Goal: Task Accomplishment & Management: Use online tool/utility

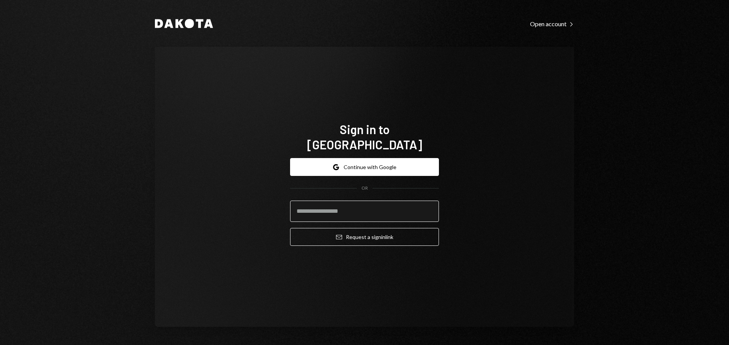
click at [428, 207] on body "Dakota Open account Right Caret Sign in to Dakota Google Continue with Google O…" at bounding box center [364, 172] width 729 height 345
click at [0, 331] on com-1password-button at bounding box center [0, 345] width 0 height 0
type input "**********"
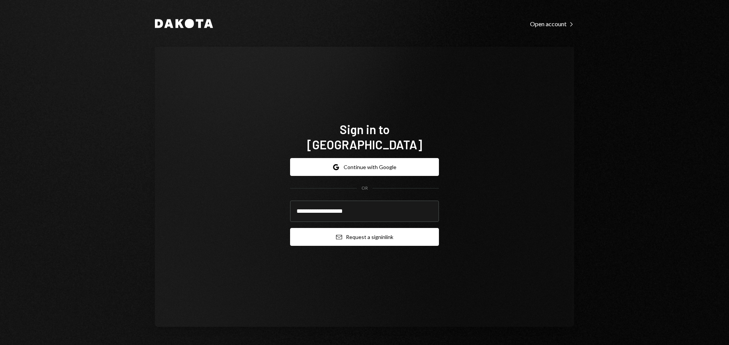
click at [413, 228] on button "Email Request a sign in link" at bounding box center [364, 237] width 149 height 18
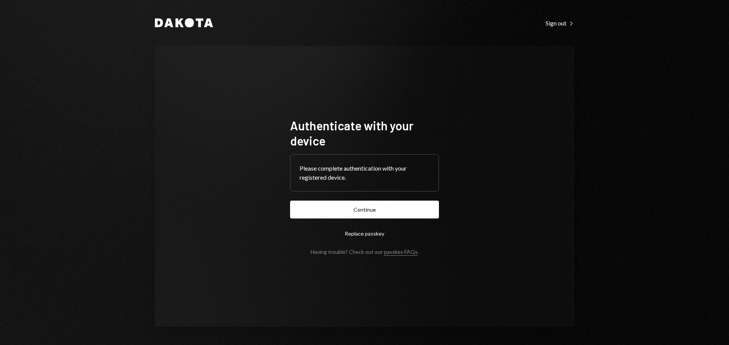
click at [350, 200] on form "Authenticate with your device Please complete authentication with your register…" at bounding box center [364, 186] width 149 height 137
click at [354, 209] on button "Continue" at bounding box center [364, 209] width 149 height 18
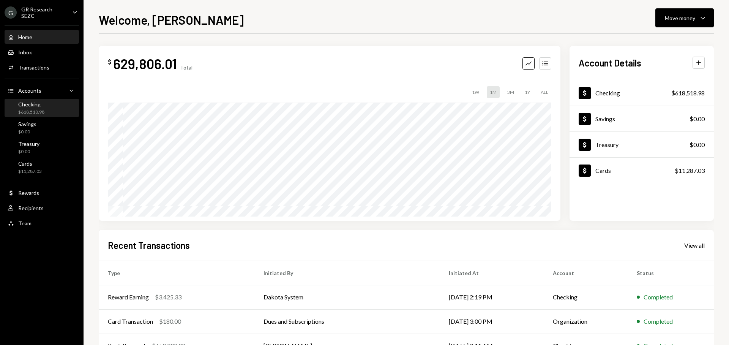
click at [56, 111] on div "Checking $618,518.98" at bounding box center [42, 108] width 68 height 14
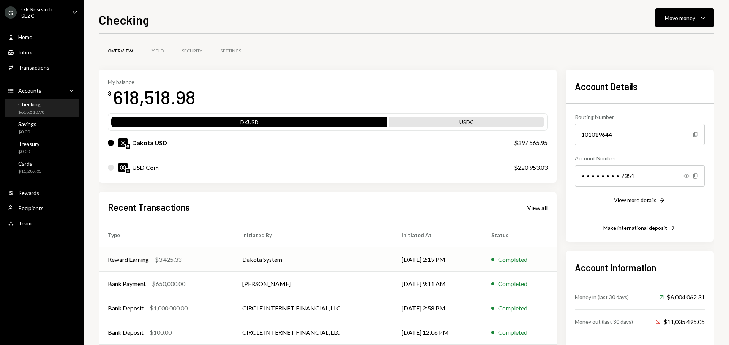
click at [346, 268] on td "Dakota System" at bounding box center [313, 259] width 160 height 24
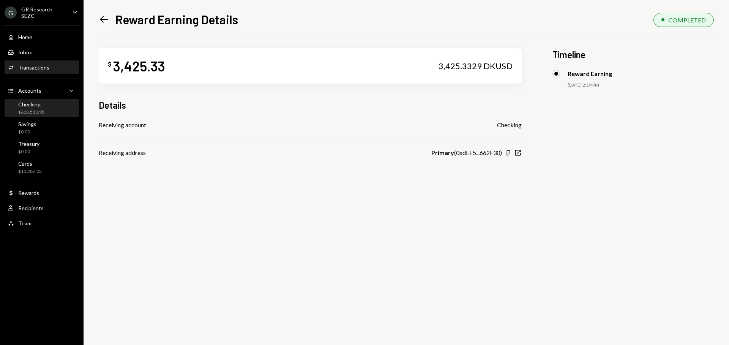
click at [55, 110] on div "Checking $618,518.98" at bounding box center [42, 108] width 68 height 14
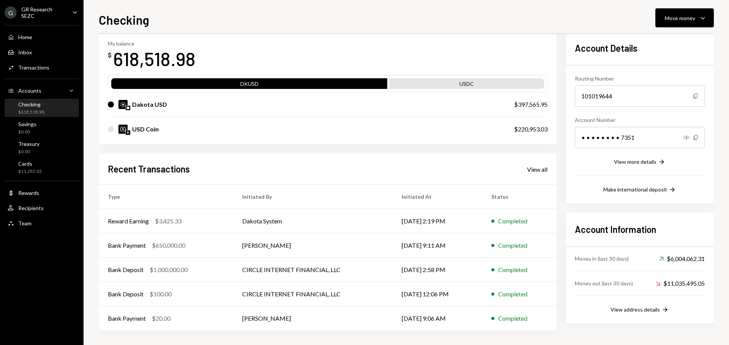
scroll to position [39, 0]
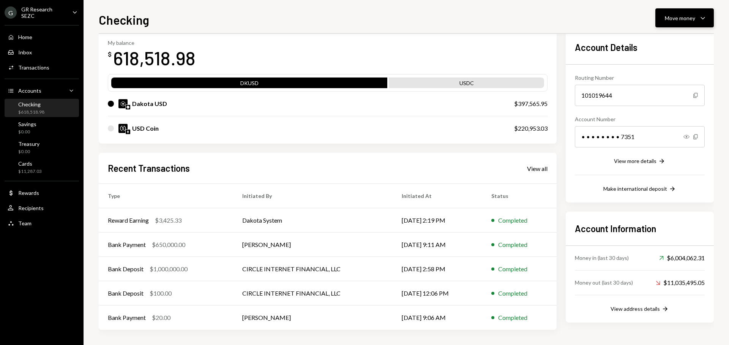
click at [678, 20] on div "Move money" at bounding box center [679, 18] width 30 height 8
click at [672, 44] on div "Send" at bounding box center [677, 41] width 55 height 8
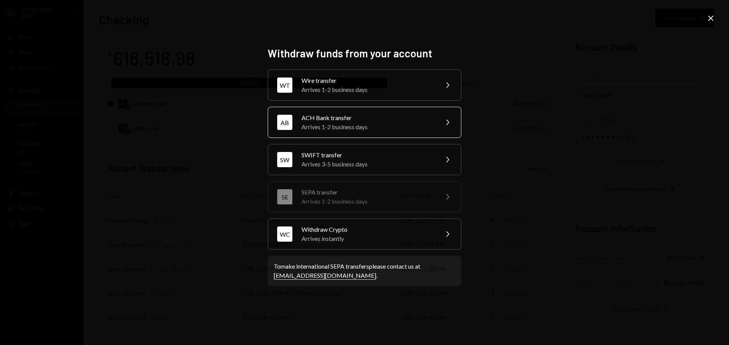
click at [364, 117] on div "ACH Bank transfer" at bounding box center [367, 117] width 132 height 9
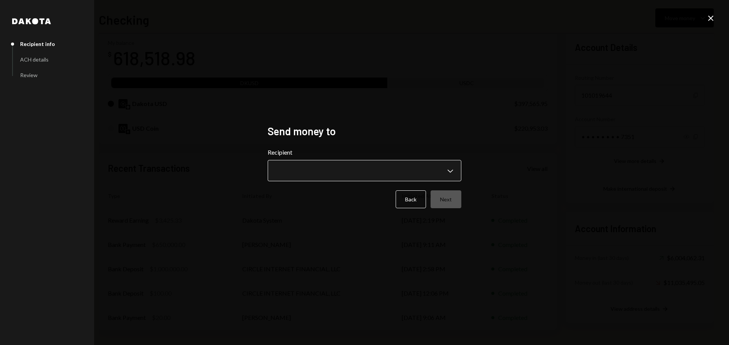
click at [348, 170] on body "G GR Research SEZC Caret Down Home Home Inbox Inbox Activities Transactions Acc…" at bounding box center [364, 172] width 729 height 345
drag, startPoint x: 164, startPoint y: 38, endPoint x: 168, endPoint y: 41, distance: 5.7
click at [164, 38] on div "**********" at bounding box center [364, 172] width 729 height 345
click at [715, 18] on div "**********" at bounding box center [364, 172] width 729 height 345
click at [710, 19] on icon "Close" at bounding box center [710, 18] width 9 height 9
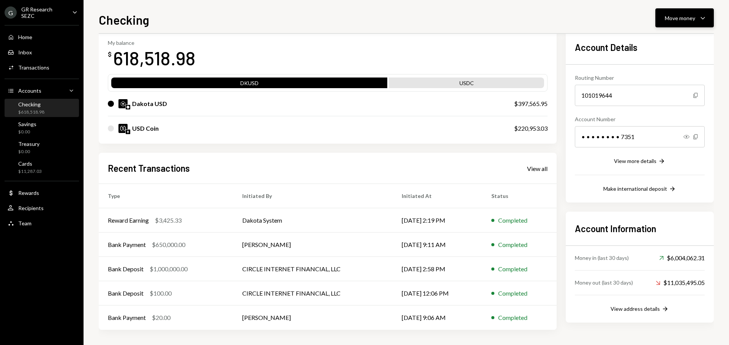
click at [667, 21] on div "Move money" at bounding box center [679, 18] width 30 height 8
click at [656, 42] on div "Send" at bounding box center [677, 41] width 55 height 8
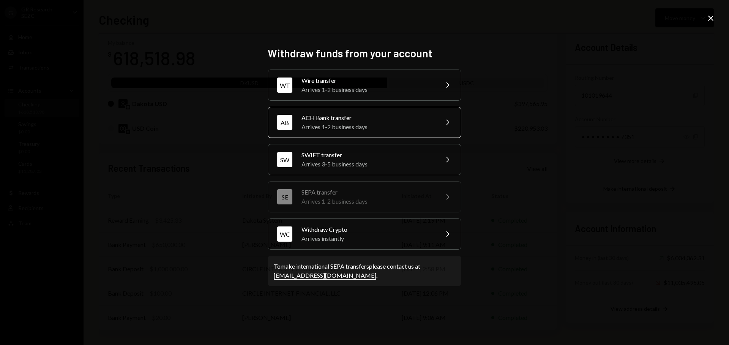
click at [388, 117] on div "ACH Bank transfer" at bounding box center [367, 117] width 132 height 9
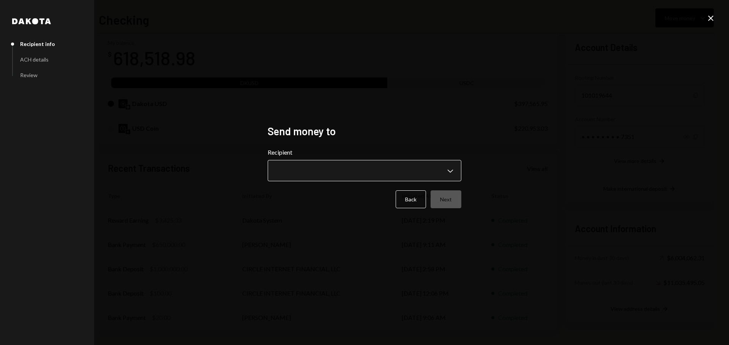
click at [375, 167] on body "G GR Research SEZC Caret Down Home Home Inbox Inbox Activities Transactions Acc…" at bounding box center [364, 172] width 729 height 345
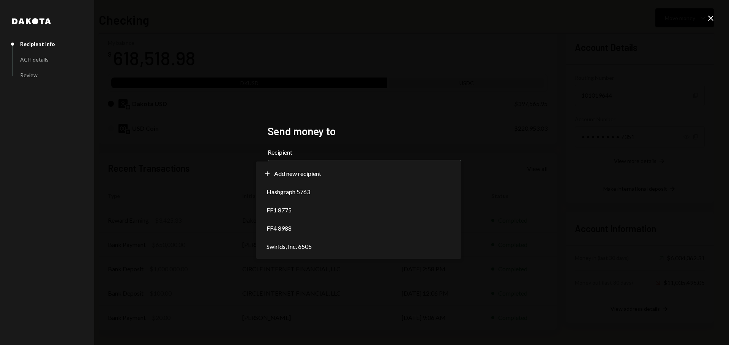
click at [496, 94] on div "**********" at bounding box center [364, 172] width 729 height 345
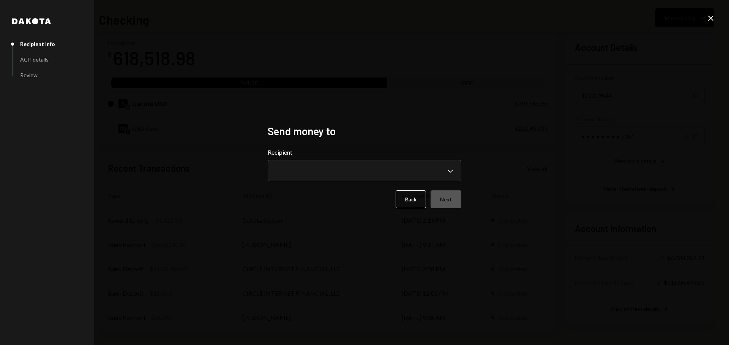
click at [712, 21] on icon "Close" at bounding box center [710, 18] width 9 height 9
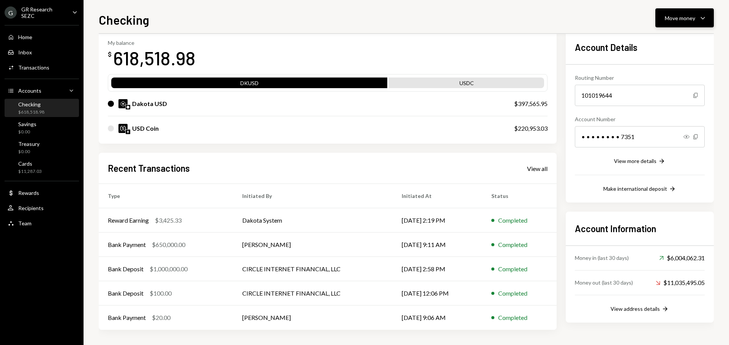
click at [675, 21] on div "Move money" at bounding box center [679, 18] width 30 height 8
click at [665, 42] on div "Send" at bounding box center [677, 41] width 55 height 8
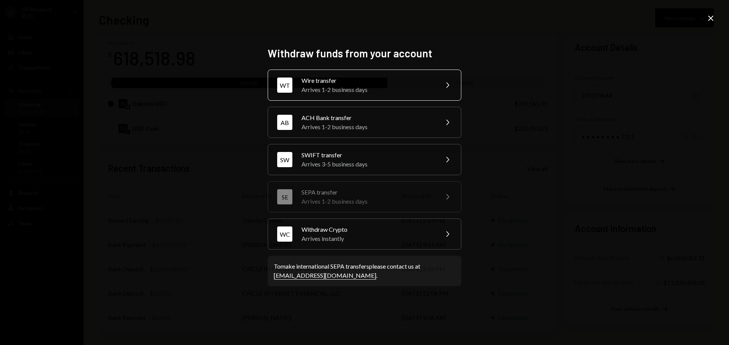
click at [432, 87] on div "Arrives 1-2 business days" at bounding box center [367, 89] width 132 height 9
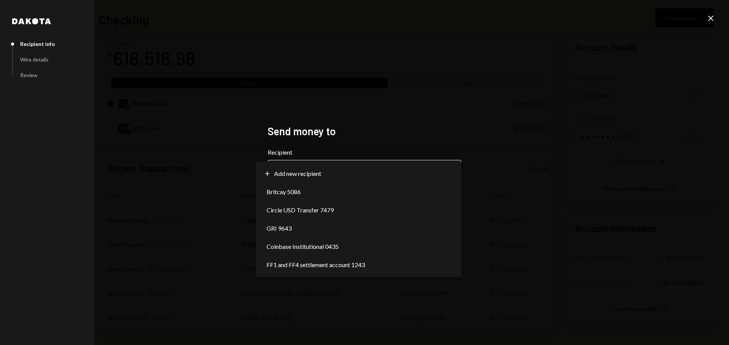
click at [402, 175] on body "G GR Research SEZC Caret Down Home Home Inbox Inbox Activities Transactions Acc…" at bounding box center [364, 172] width 729 height 345
select select "**********"
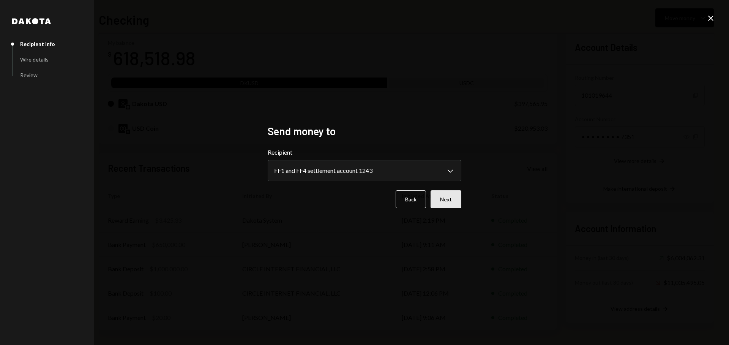
click at [445, 203] on button "Next" at bounding box center [445, 199] width 31 height 18
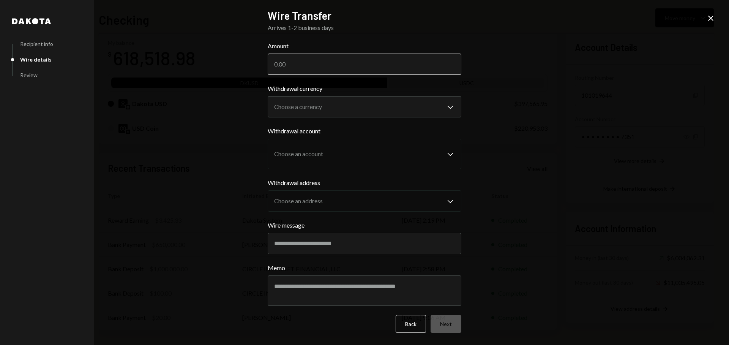
click at [349, 66] on input "Amount" at bounding box center [365, 64] width 194 height 21
type input "99395.28"
click at [383, 99] on body "G GR Research SEZC Caret Down Home Home Inbox Inbox Activities Transactions Acc…" at bounding box center [364, 172] width 729 height 345
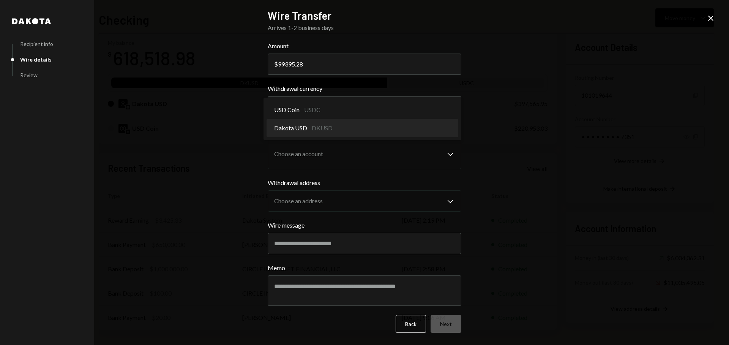
select select "*****"
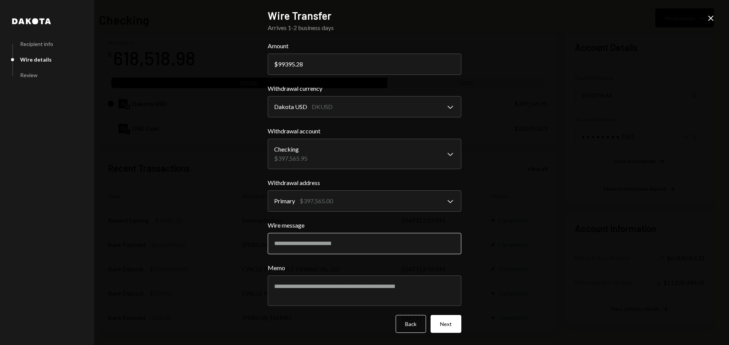
click at [354, 238] on input "Wire message" at bounding box center [365, 243] width 194 height 21
type input "**********"
click at [338, 292] on textarea "Memo" at bounding box center [365, 290] width 194 height 30
type textarea "**********"
click at [434, 328] on button "Next" at bounding box center [445, 324] width 31 height 18
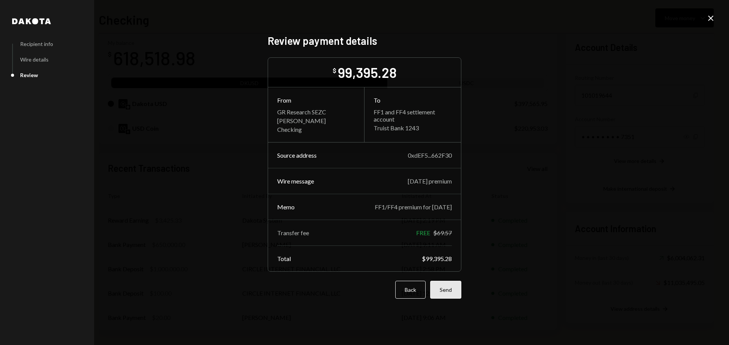
click at [450, 290] on button "Send" at bounding box center [445, 289] width 31 height 18
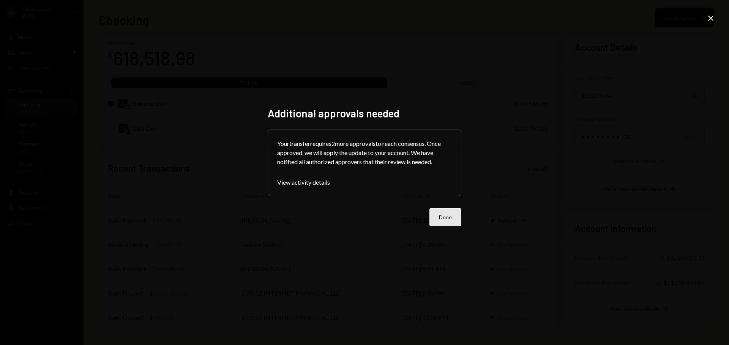
click at [448, 220] on button "Done" at bounding box center [445, 217] width 32 height 18
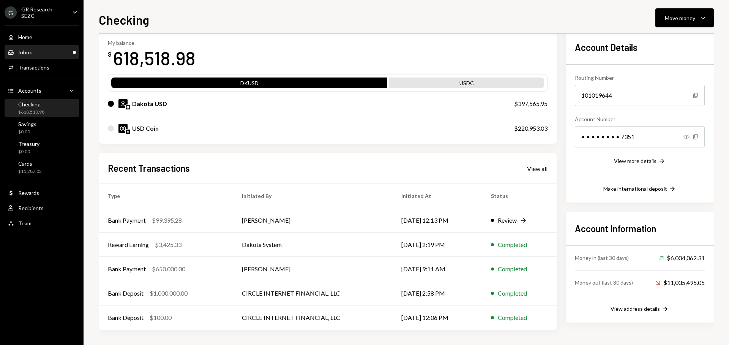
click at [55, 51] on div "Inbox Inbox" at bounding box center [42, 52] width 68 height 7
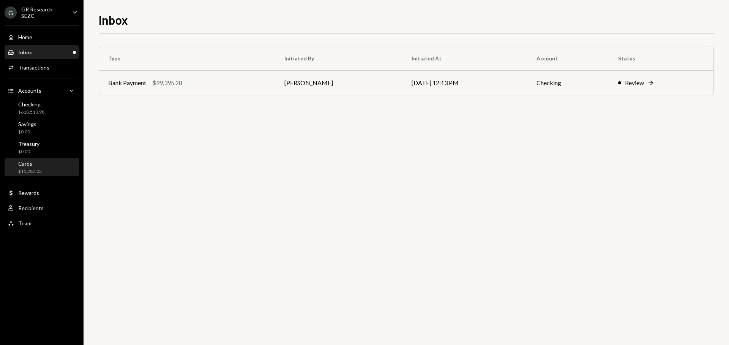
click at [50, 162] on div "Cards $11,287.03" at bounding box center [42, 167] width 68 height 14
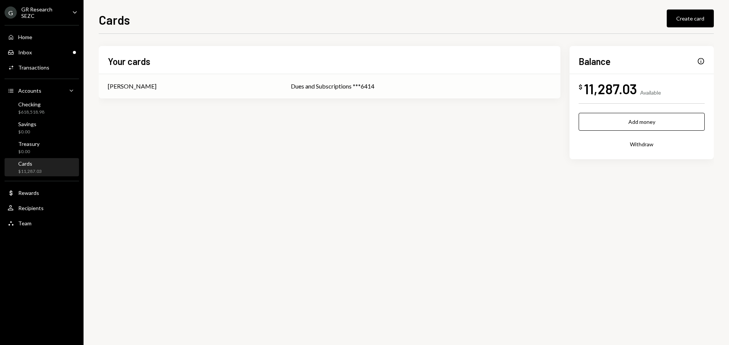
click at [321, 90] on div "Dues and Subscriptions ***6414" at bounding box center [421, 86] width 260 height 9
click at [70, 51] on div "Inbox Inbox" at bounding box center [42, 52] width 68 height 7
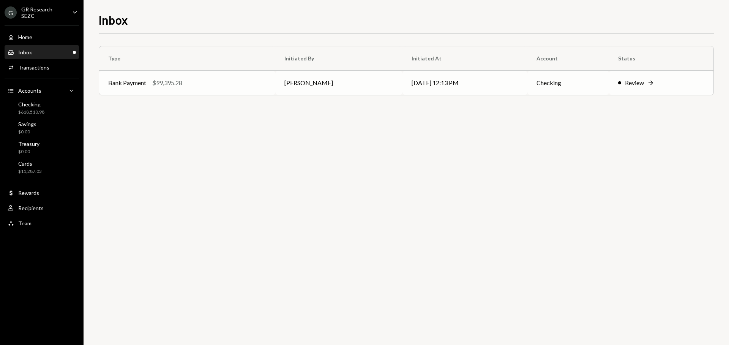
click at [606, 84] on td "Checking" at bounding box center [568, 83] width 82 height 24
